Goal: Transaction & Acquisition: Book appointment/travel/reservation

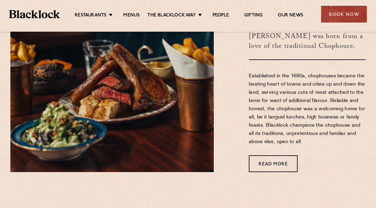
scroll to position [236, 0]
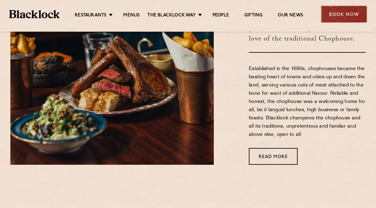
click at [322, 11] on div "Book Now" at bounding box center [344, 14] width 46 height 17
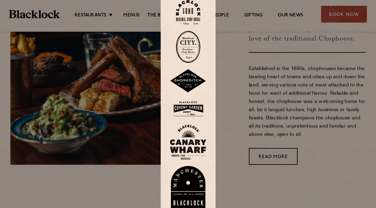
click at [197, 110] on img at bounding box center [188, 109] width 37 height 20
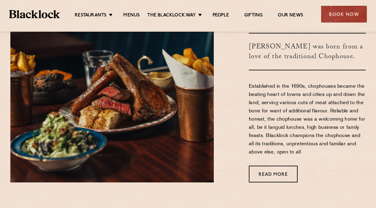
scroll to position [205, 0]
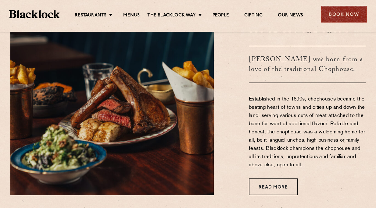
click at [328, 18] on div "Book Now" at bounding box center [344, 14] width 46 height 17
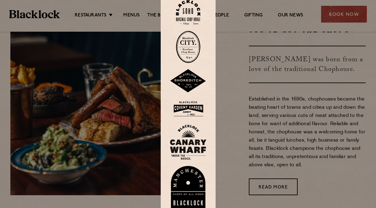
click at [192, 41] on img at bounding box center [188, 47] width 24 height 32
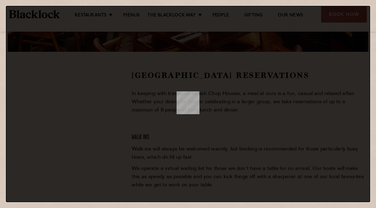
click at [84, 91] on dialog at bounding box center [188, 104] width 365 height 197
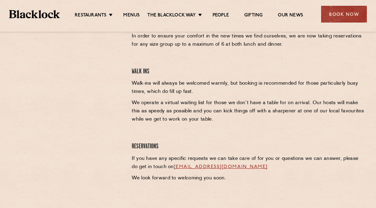
scroll to position [298, 0]
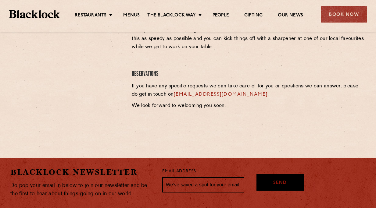
click at [155, 89] on p "If you have any specific requests we can take care of for you or questions we c…" at bounding box center [249, 90] width 234 height 16
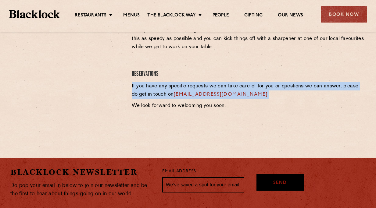
click at [155, 89] on p "If you have any specific requests we can take care of for you or questions we c…" at bounding box center [249, 90] width 234 height 16
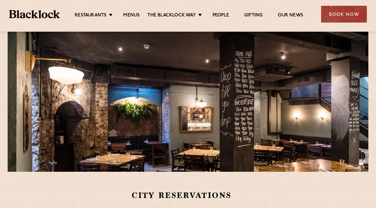
scroll to position [0, 0]
